Goal: Information Seeking & Learning: Check status

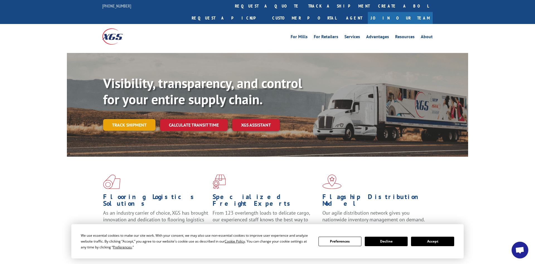
click at [123, 119] on link "Track shipment" at bounding box center [129, 125] width 52 height 12
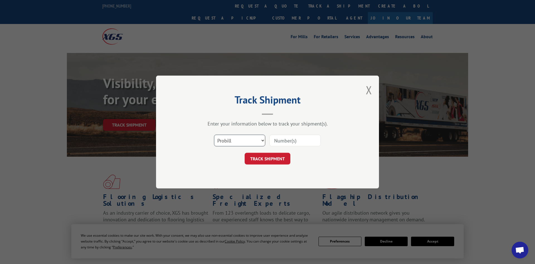
click at [214, 135] on select "Select category... Probill BOL PO" at bounding box center [239, 141] width 51 height 12
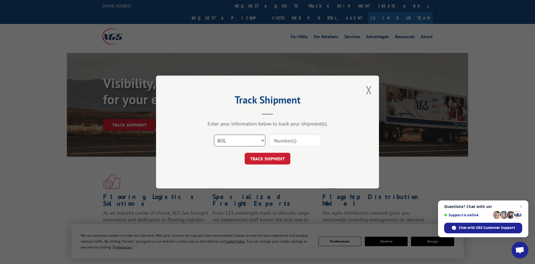
click option "BOL" at bounding box center [0, 0] width 0 height 0
click at [288, 139] on input at bounding box center [294, 141] width 51 height 12
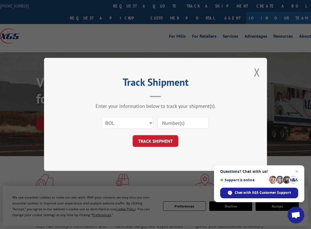
click at [181, 124] on input at bounding box center [182, 123] width 51 height 12
click at [102, 117] on select "Select category... Probill BOL PO" at bounding box center [127, 123] width 51 height 12
select select "probill"
click option "Probill" at bounding box center [0, 0] width 0 height 0
click at [176, 122] on input at bounding box center [182, 123] width 51 height 12
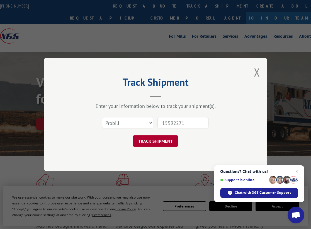
type input "15992271"
click at [161, 146] on button "TRACK SHIPMENT" at bounding box center [156, 141] width 46 height 12
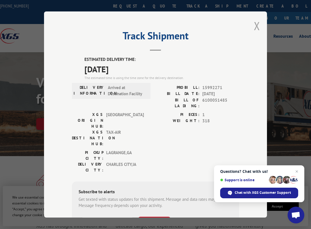
click at [257, 26] on button "Close modal" at bounding box center [257, 25] width 6 height 15
